Goal: Check status: Check status

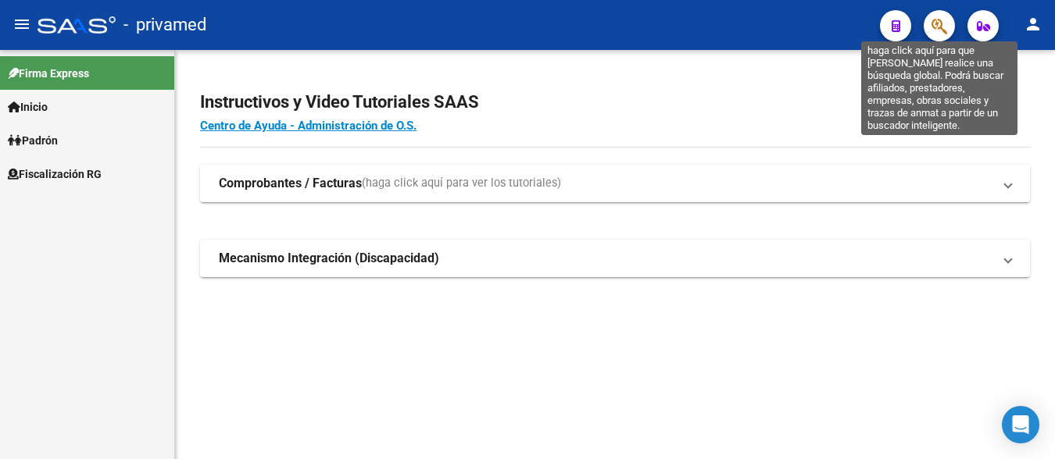
click at [933, 23] on icon "button" at bounding box center [939, 26] width 16 height 18
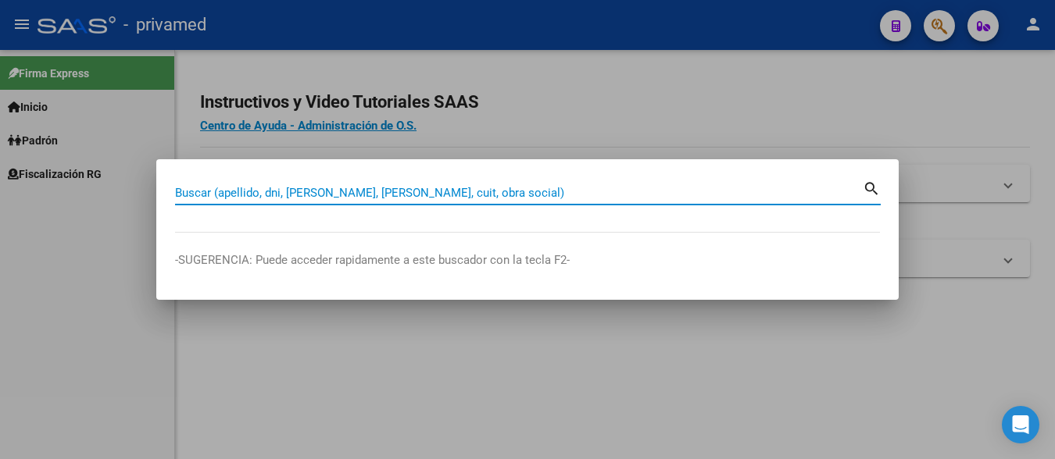
paste input "20361566751"
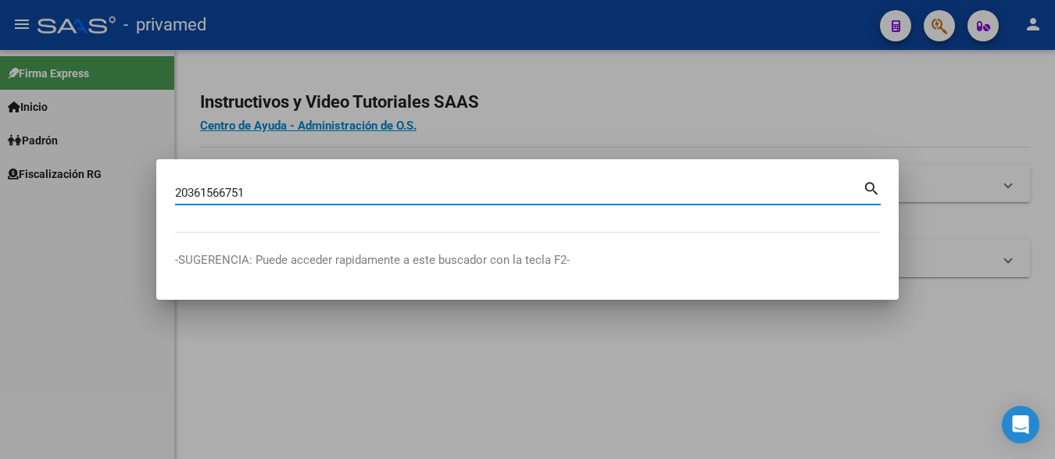
type input "20361566751"
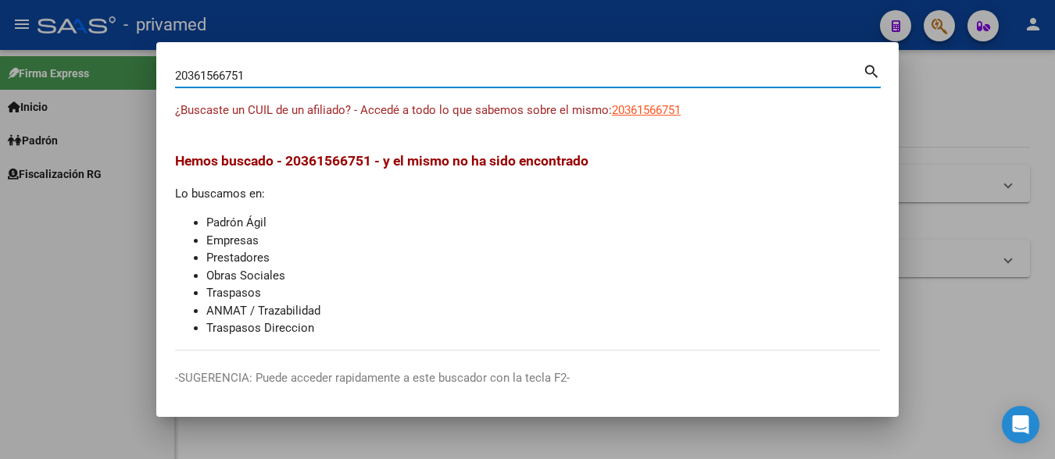
click at [927, 90] on div at bounding box center [527, 229] width 1055 height 459
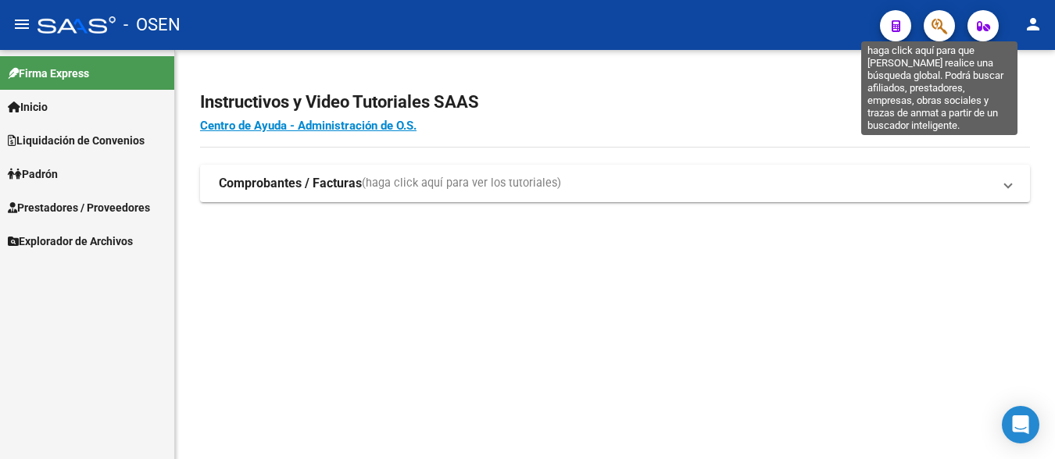
click at [934, 21] on icon "button" at bounding box center [939, 26] width 16 height 18
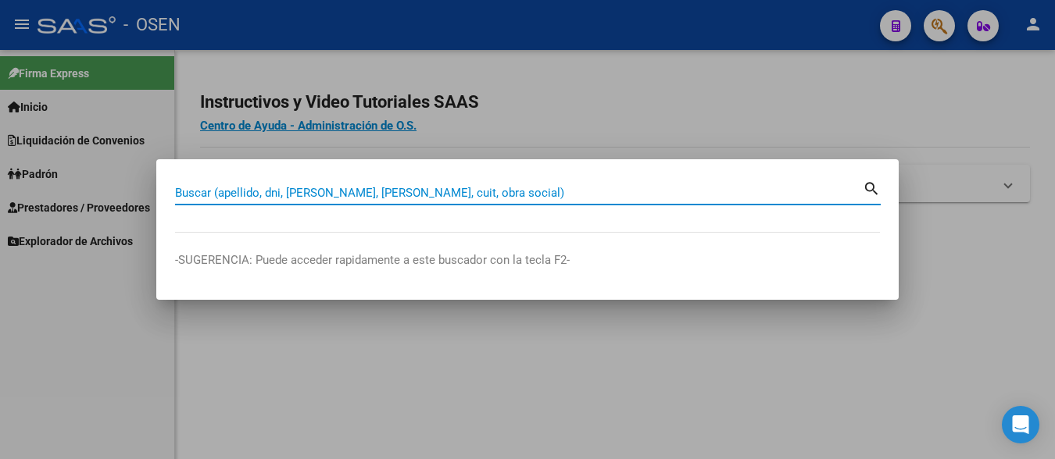
paste input "20361566751"
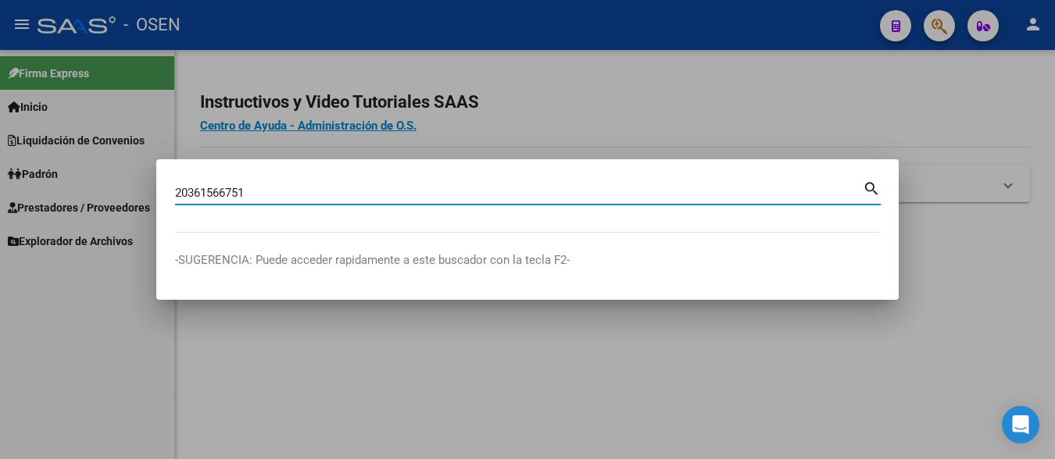
type input "20361566751"
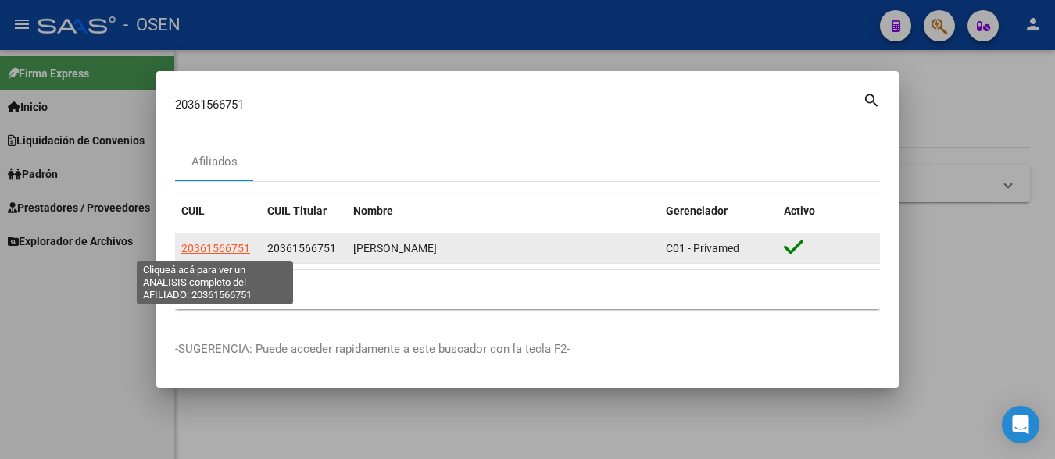
click at [203, 251] on span "20361566751" at bounding box center [215, 248] width 69 height 13
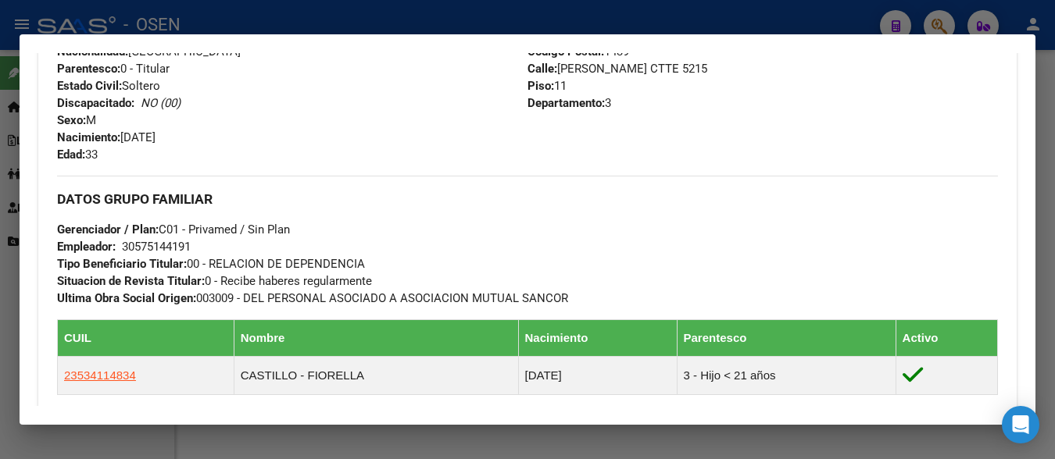
scroll to position [858, 0]
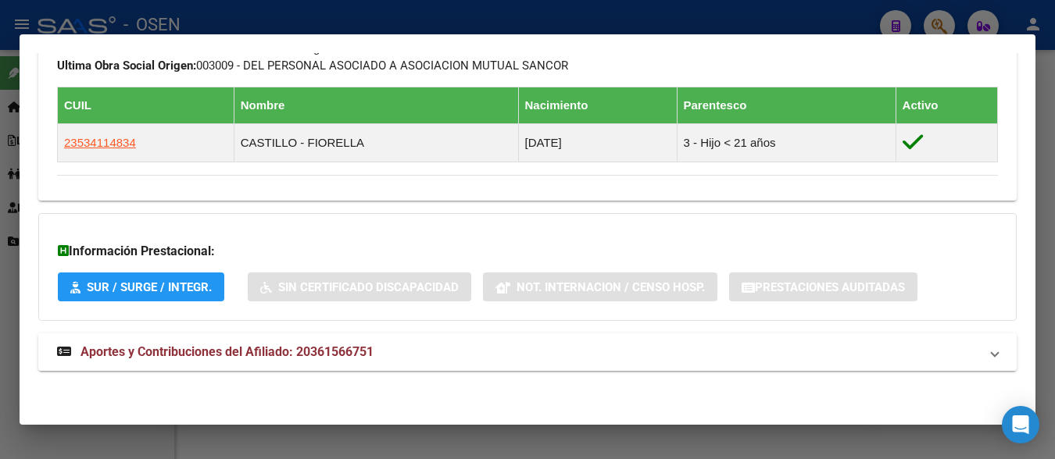
click at [285, 349] on span "Aportes y Contribuciones del Afiliado: 20361566751" at bounding box center [226, 352] width 293 height 15
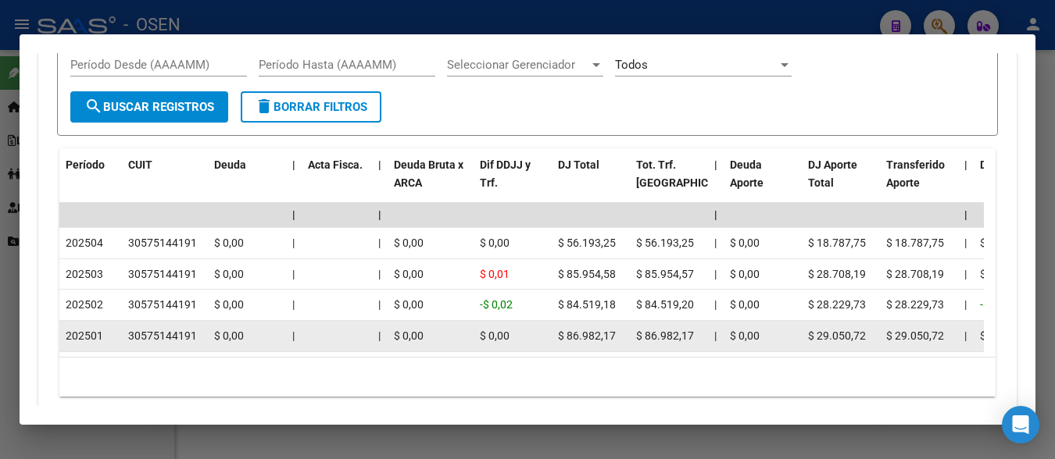
scroll to position [1440, 0]
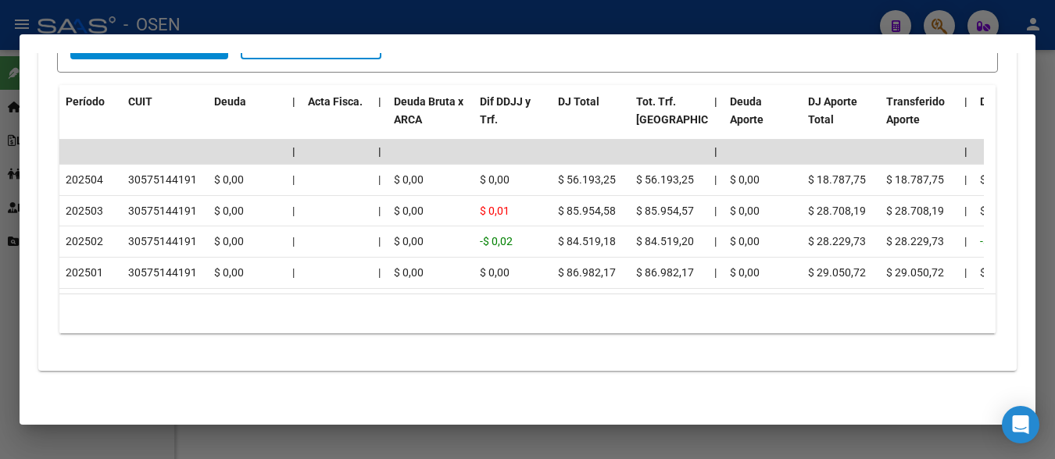
click at [1044, 204] on div at bounding box center [527, 229] width 1055 height 459
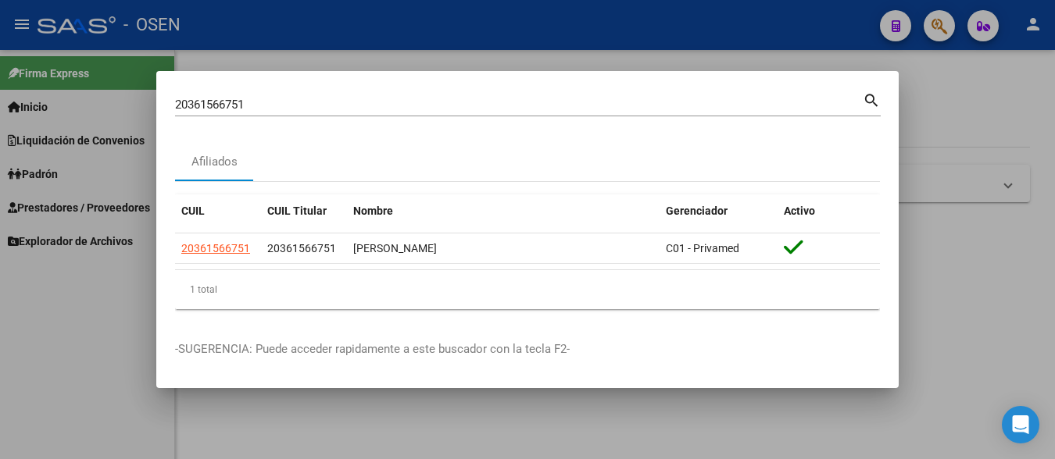
click at [963, 126] on div at bounding box center [527, 229] width 1055 height 459
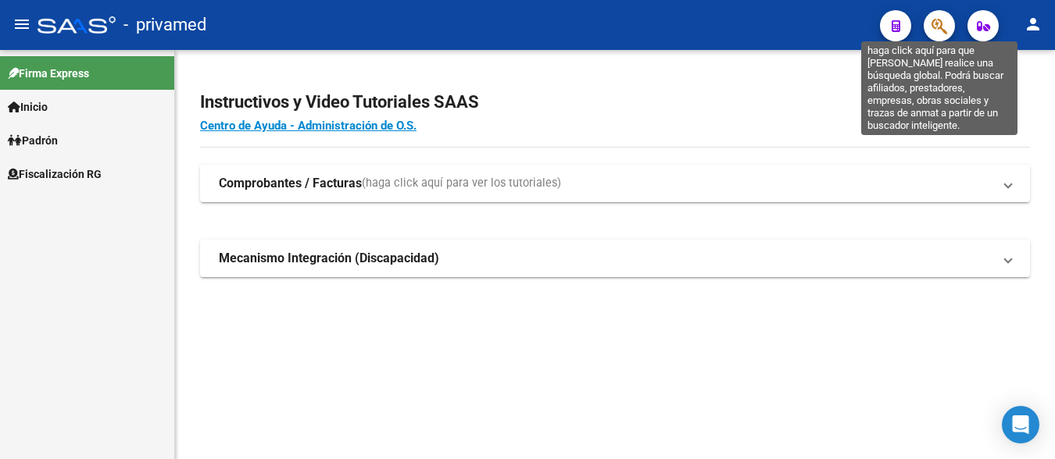
click at [936, 27] on icon "button" at bounding box center [939, 26] width 16 height 18
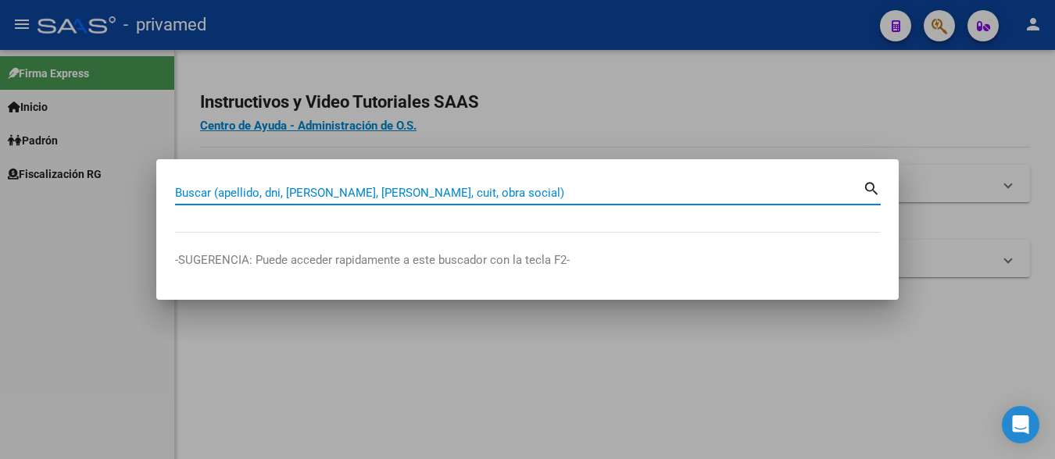
paste input "20256770866"
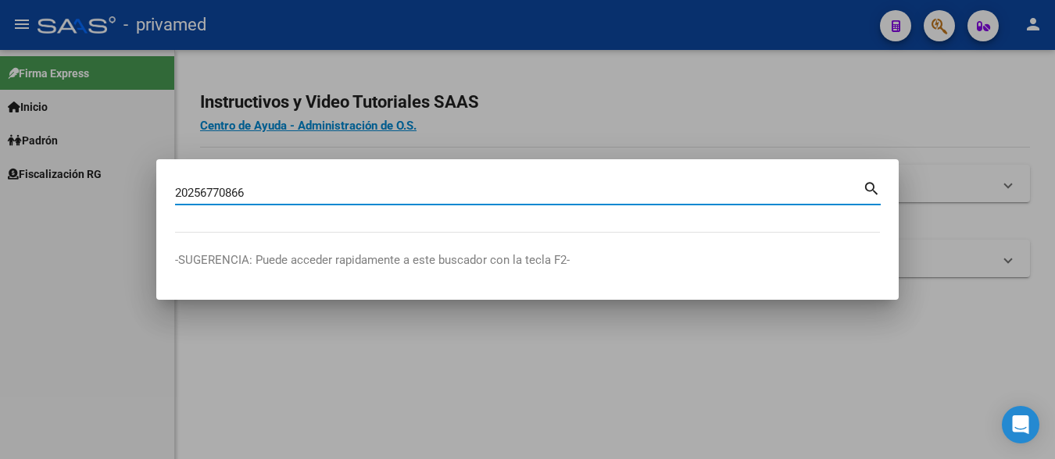
type input "20256770866"
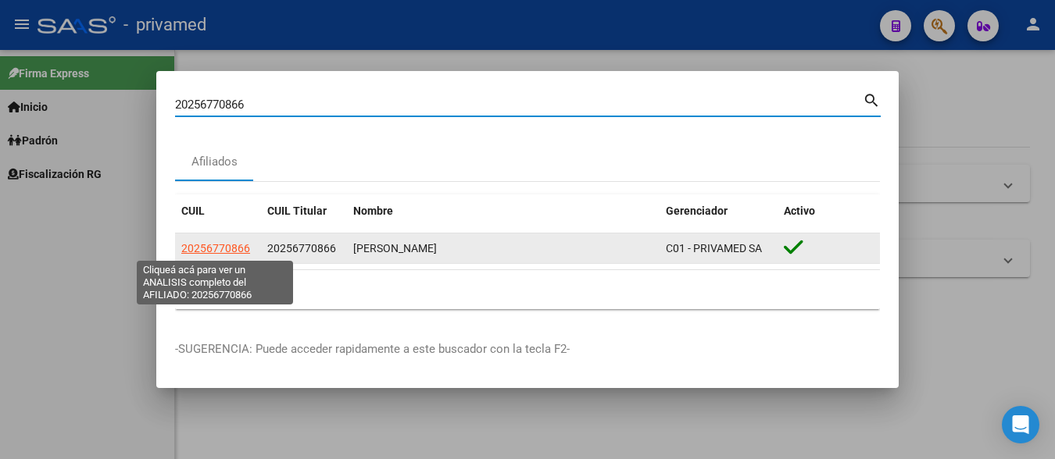
click at [216, 254] on span "20256770866" at bounding box center [215, 248] width 69 height 13
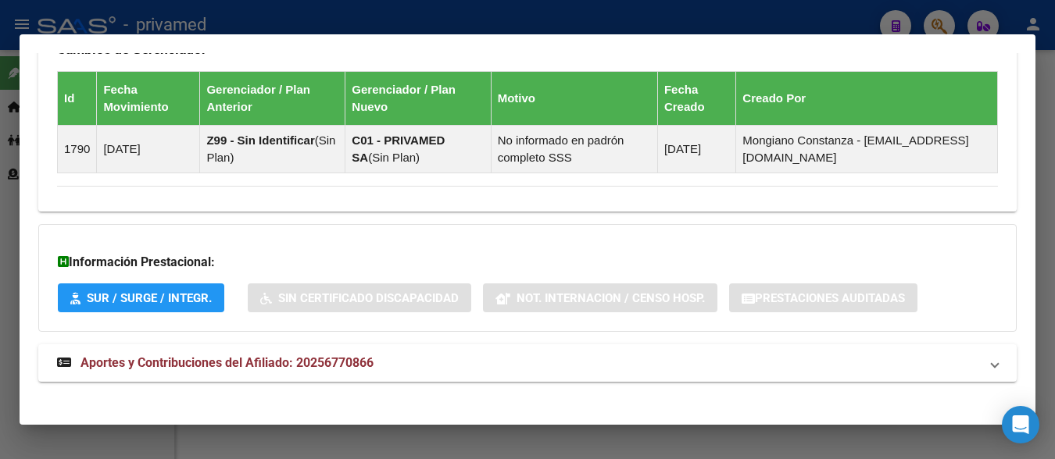
scroll to position [948, 0]
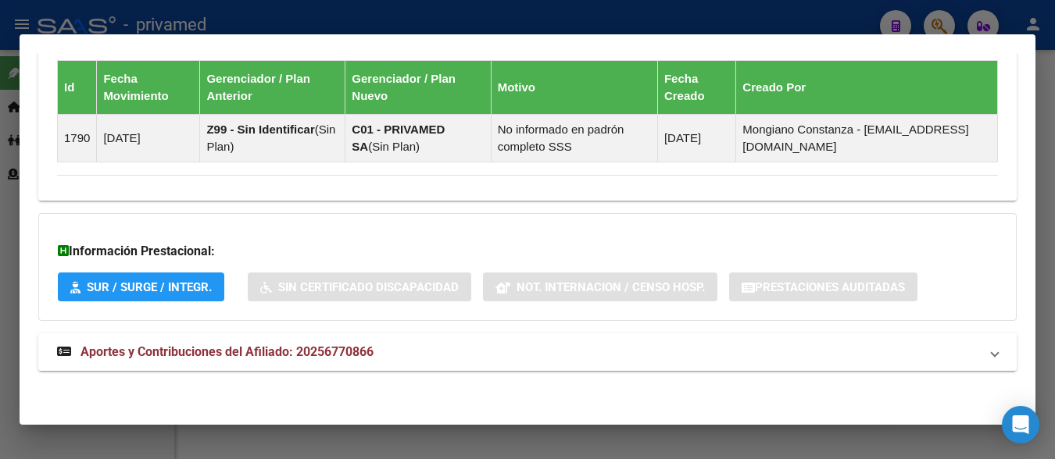
click at [226, 354] on span "Aportes y Contribuciones del Afiliado: 20256770866" at bounding box center [226, 352] width 293 height 15
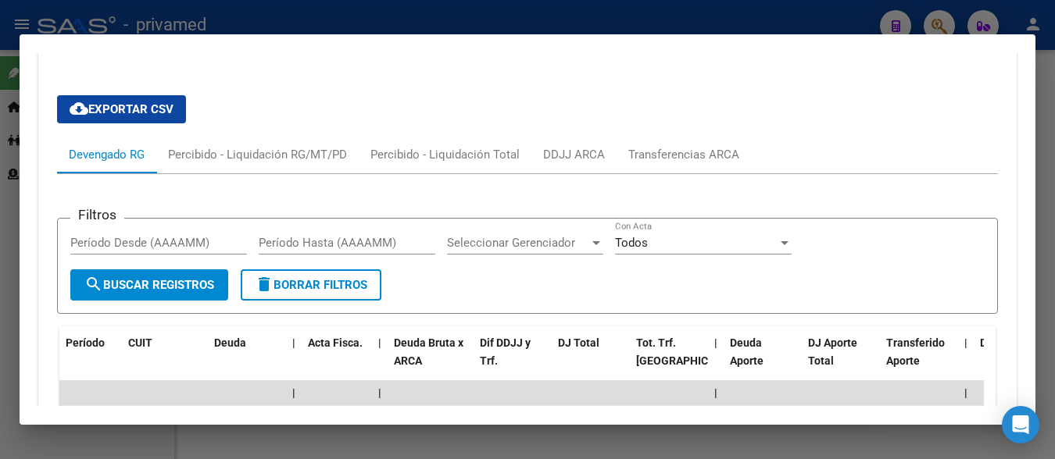
scroll to position [1431, 0]
